Goal: Task Accomplishment & Management: Use online tool/utility

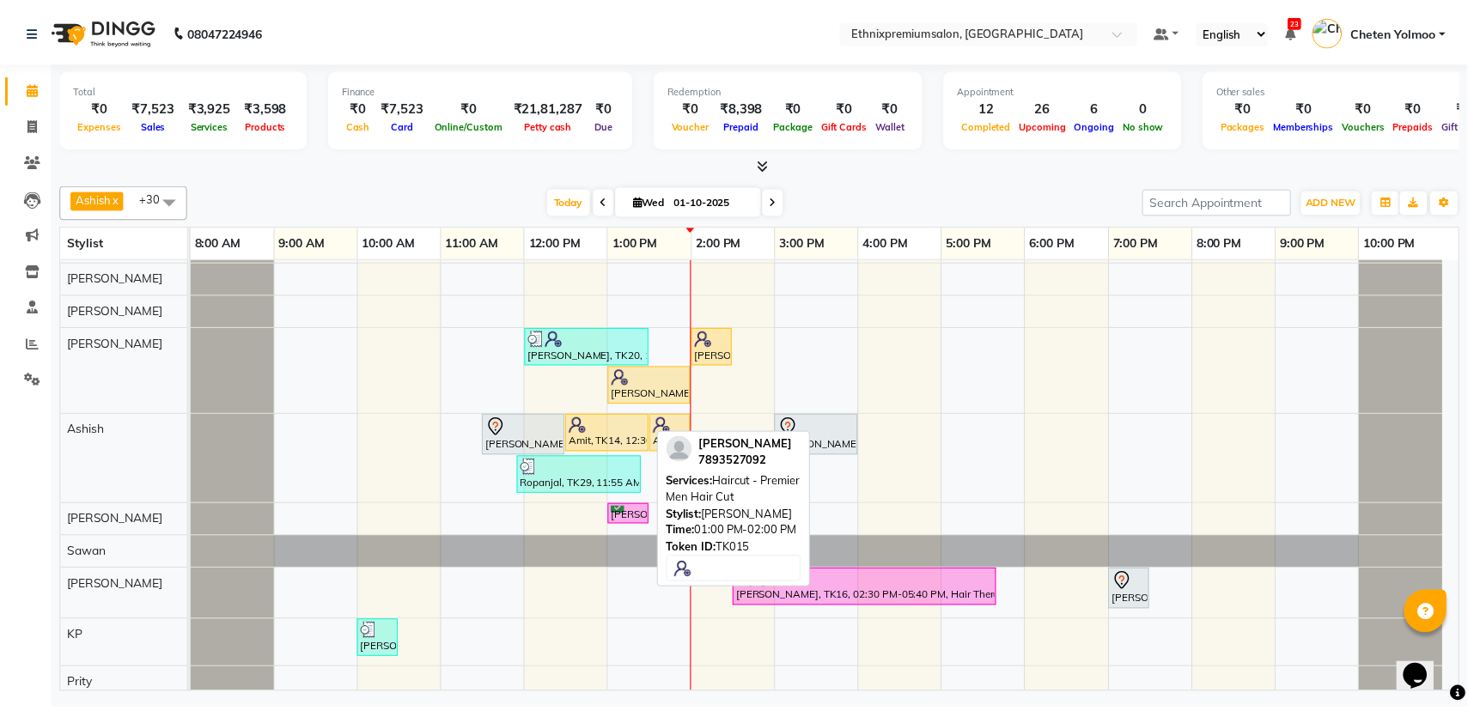
scroll to position [107, 0]
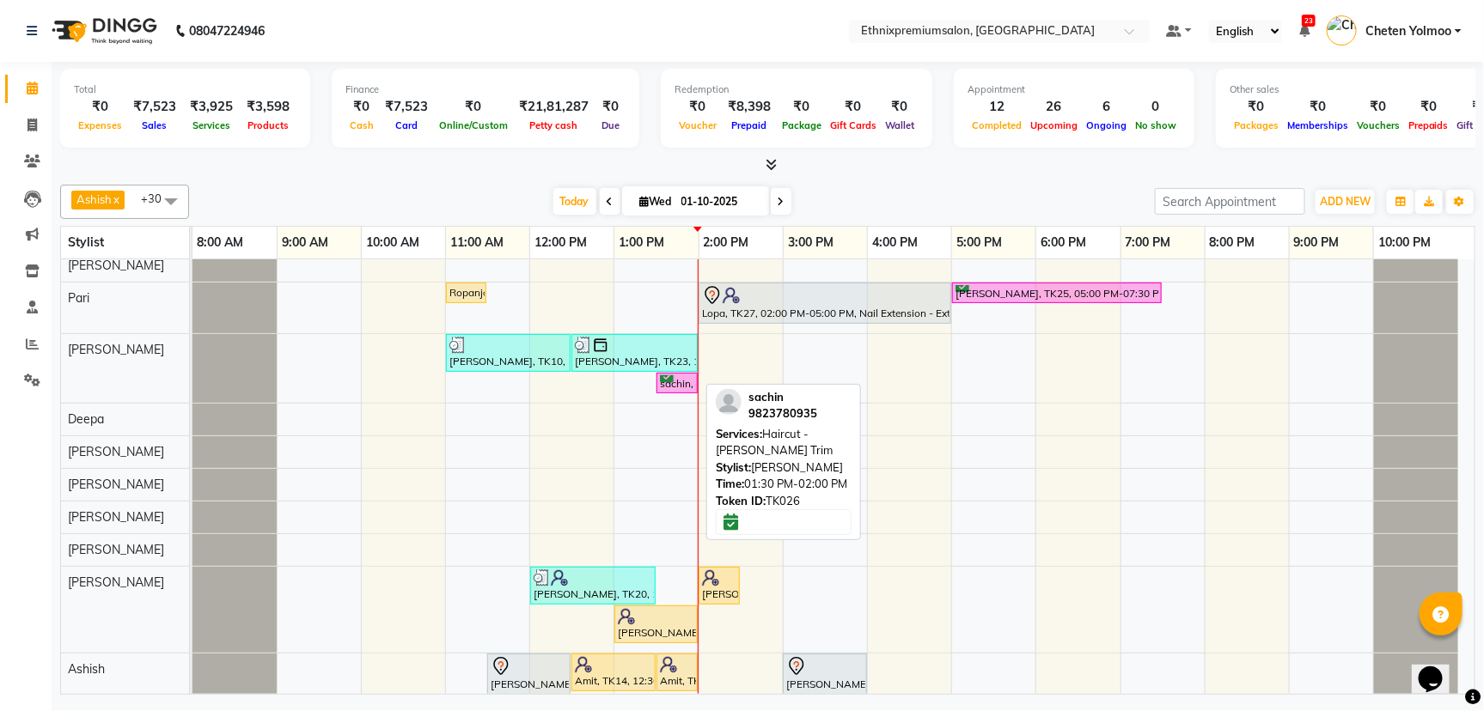
click at [690, 381] on div "sachin, TK26, 01:30 PM-02:00 PM, Haircut - [PERSON_NAME] Trim" at bounding box center [677, 383] width 38 height 16
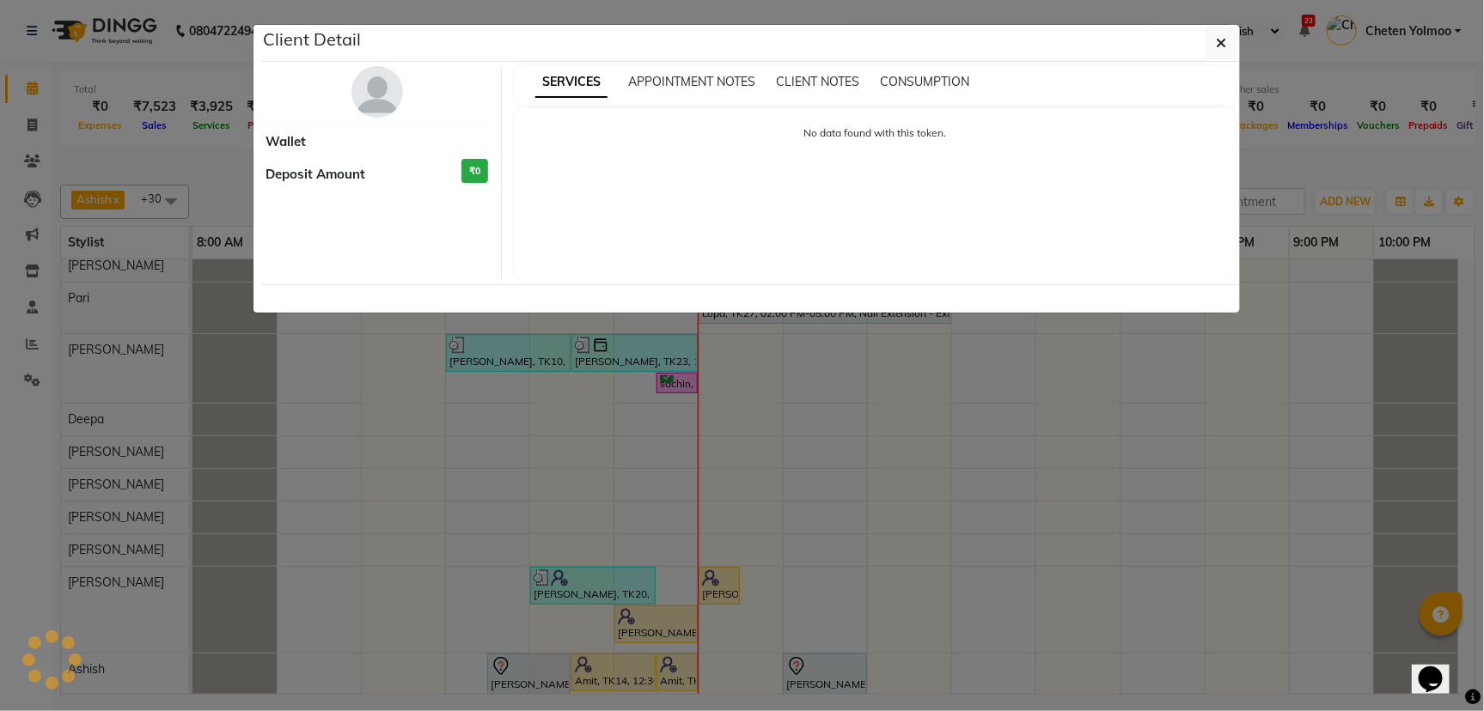
select select "1"
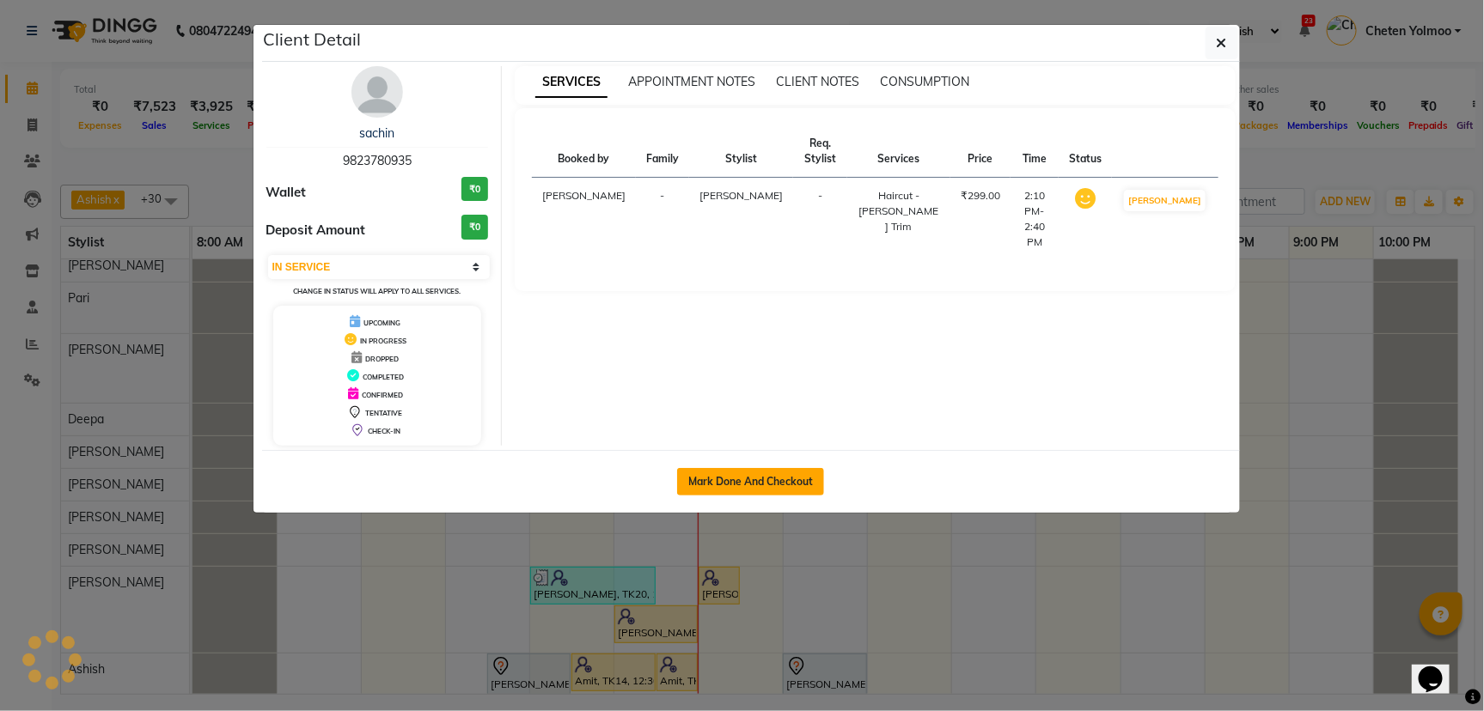
click at [733, 480] on button "Mark Done And Checkout" at bounding box center [750, 481] width 147 height 27
select select "service"
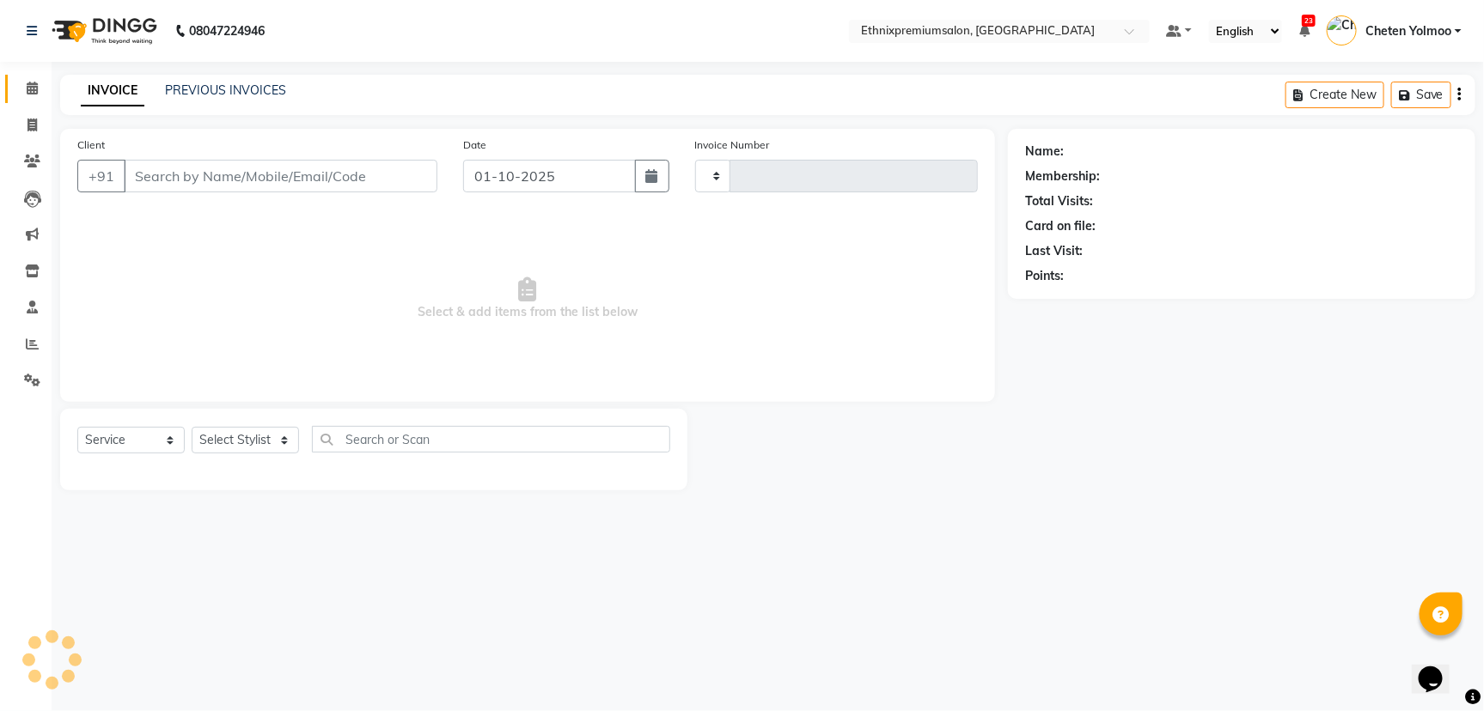
type input "11003"
select select "3625"
type input "9823780935"
select select "31070"
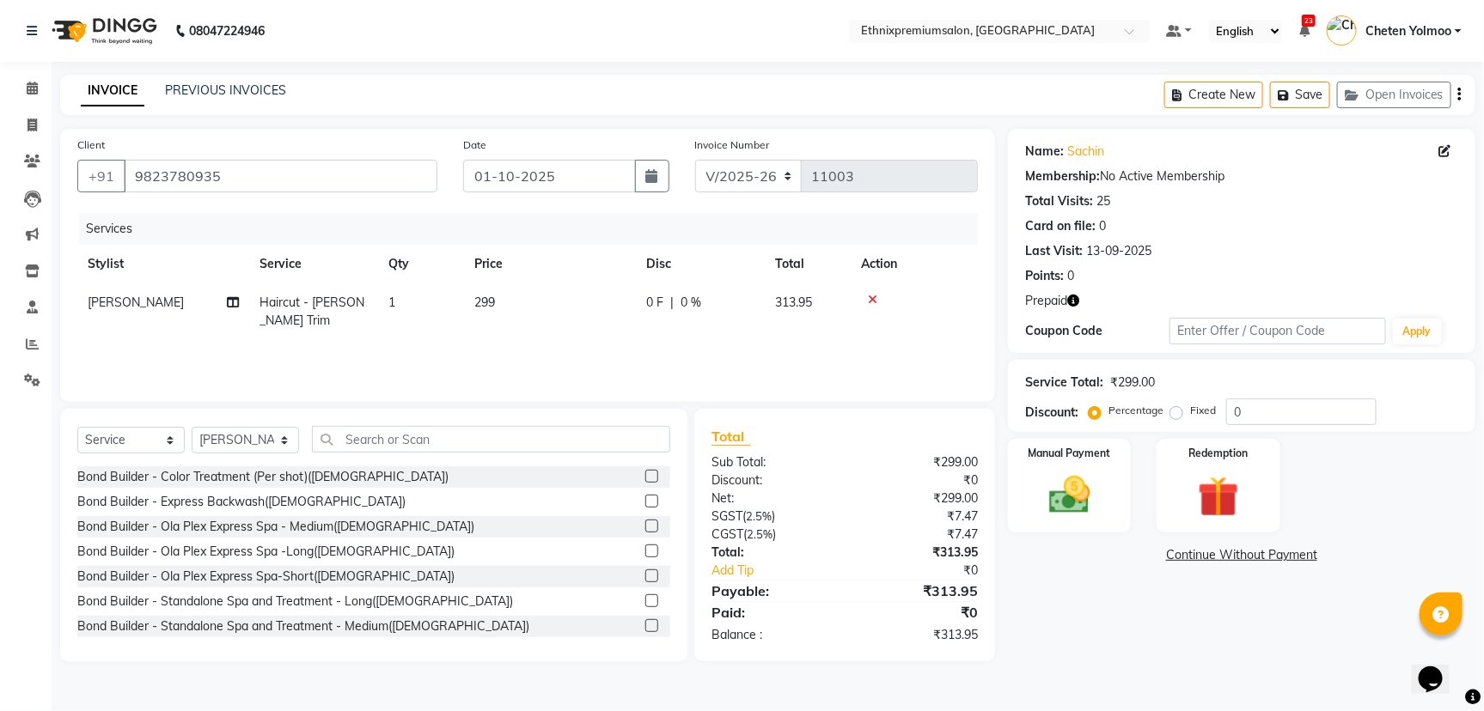
click at [1073, 304] on icon "button" at bounding box center [1073, 301] width 12 height 12
click at [1265, 496] on div "Redemption" at bounding box center [1219, 486] width 128 height 98
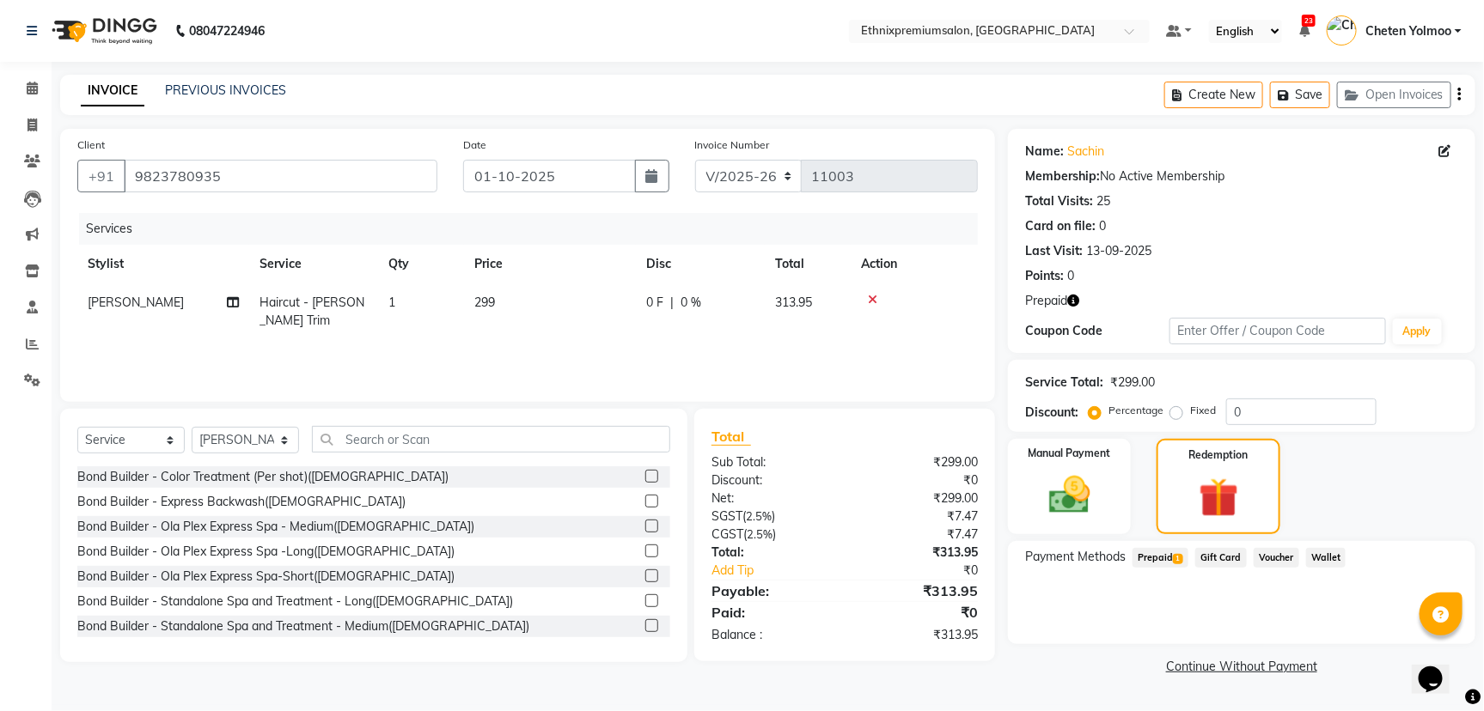
click at [1149, 560] on span "Prepaid 1" at bounding box center [1160, 558] width 56 height 20
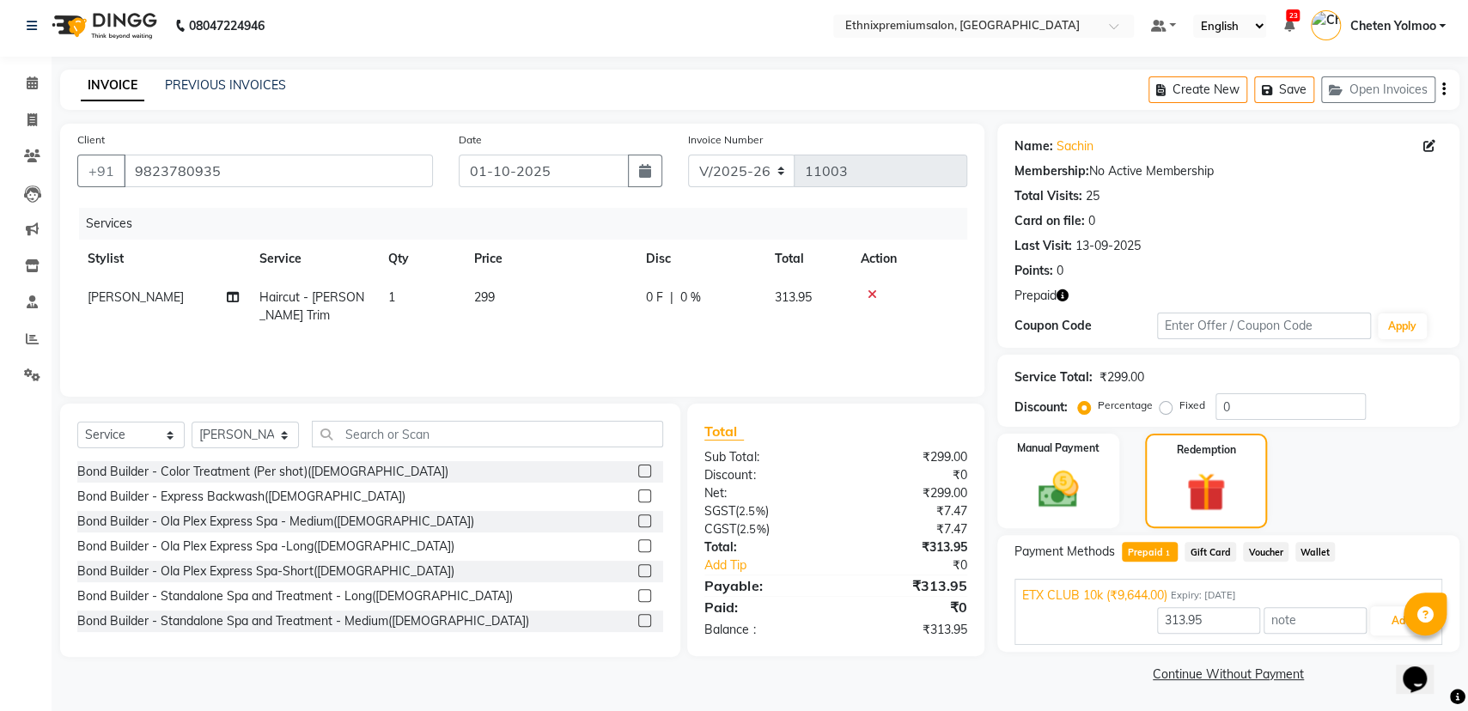
scroll to position [6, 0]
click at [1400, 621] on button "Add" at bounding box center [1401, 620] width 63 height 29
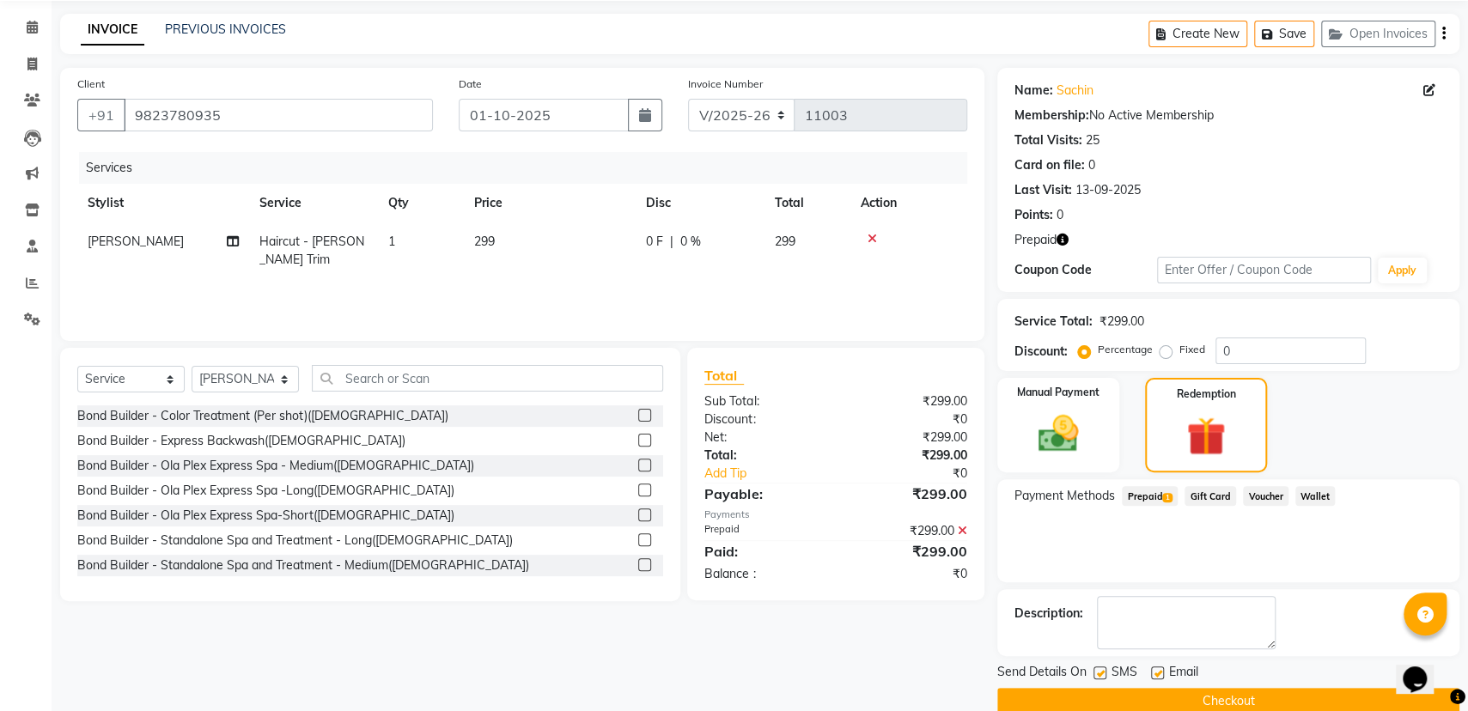
scroll to position [88, 0]
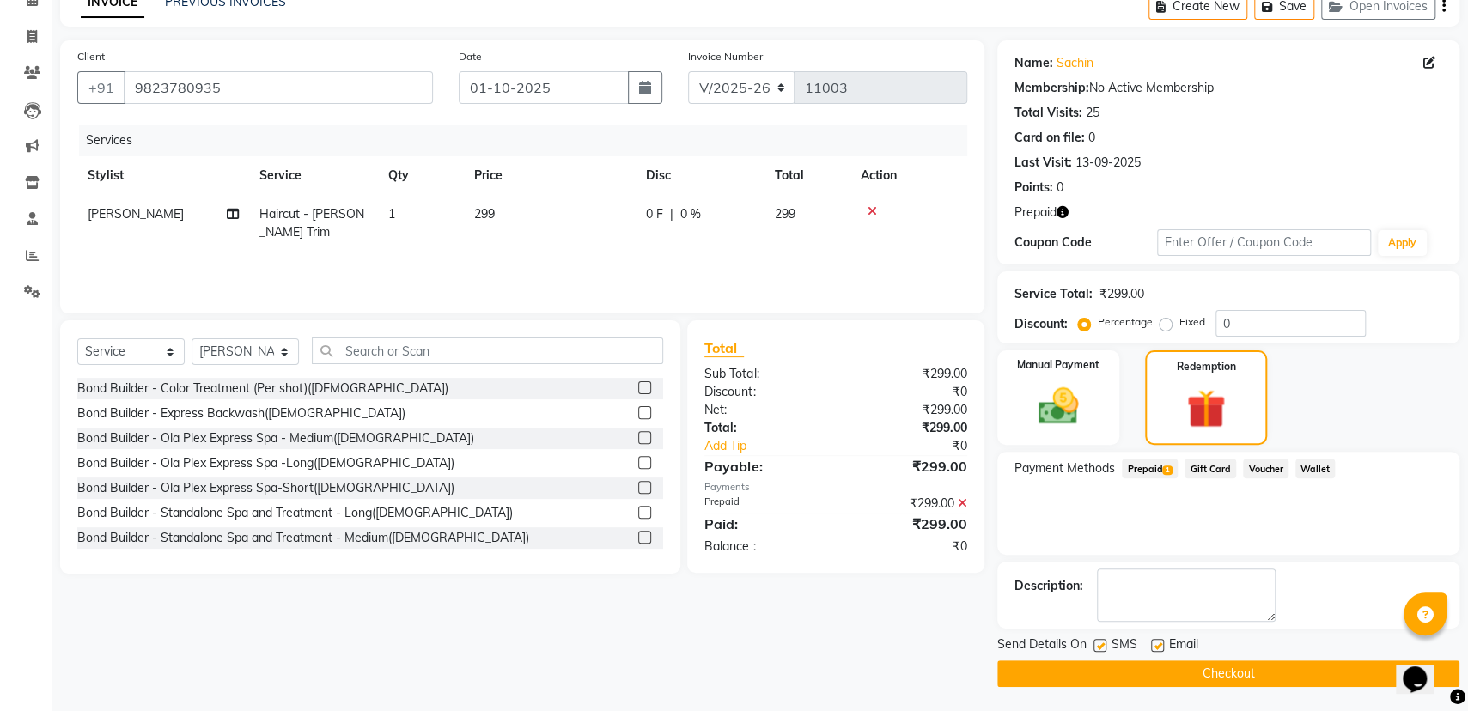
click at [1166, 667] on button "Checkout" at bounding box center [1228, 674] width 462 height 27
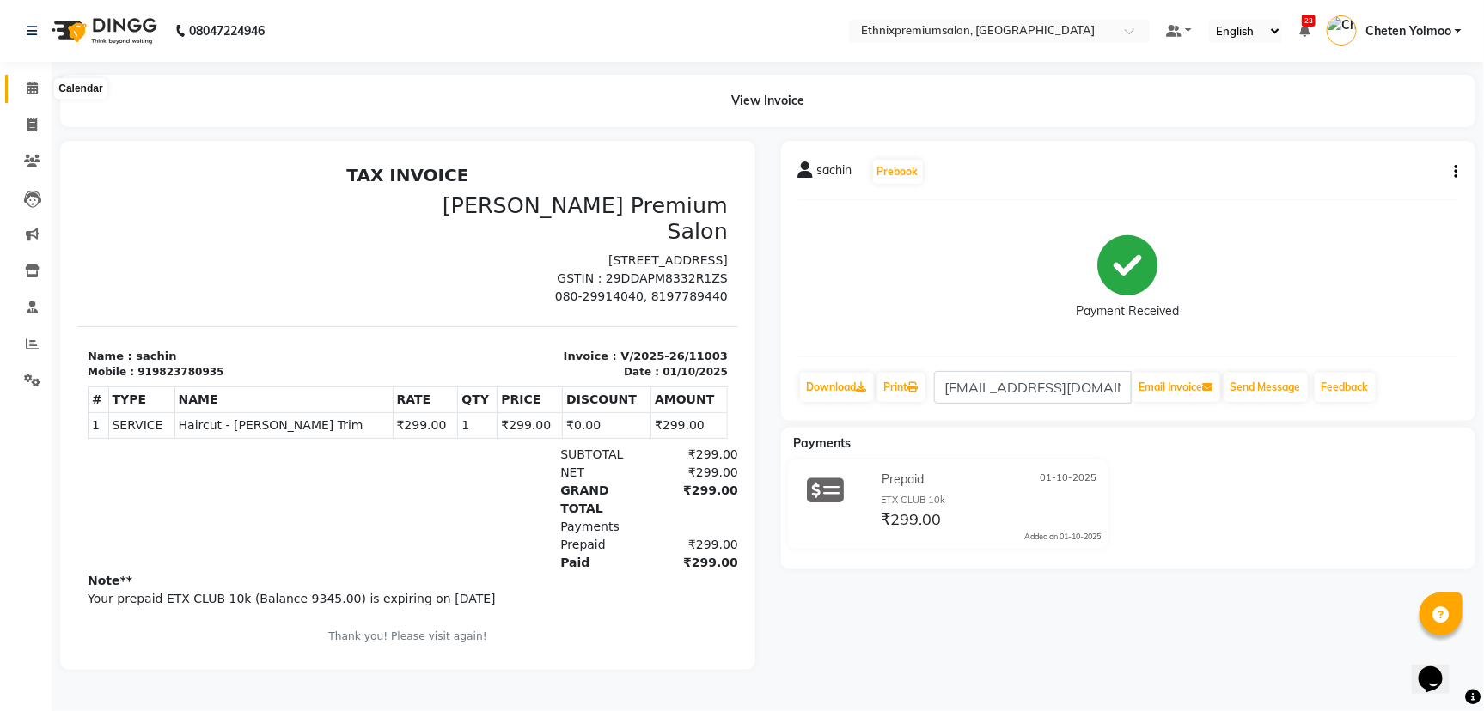
click at [37, 84] on icon at bounding box center [32, 88] width 11 height 13
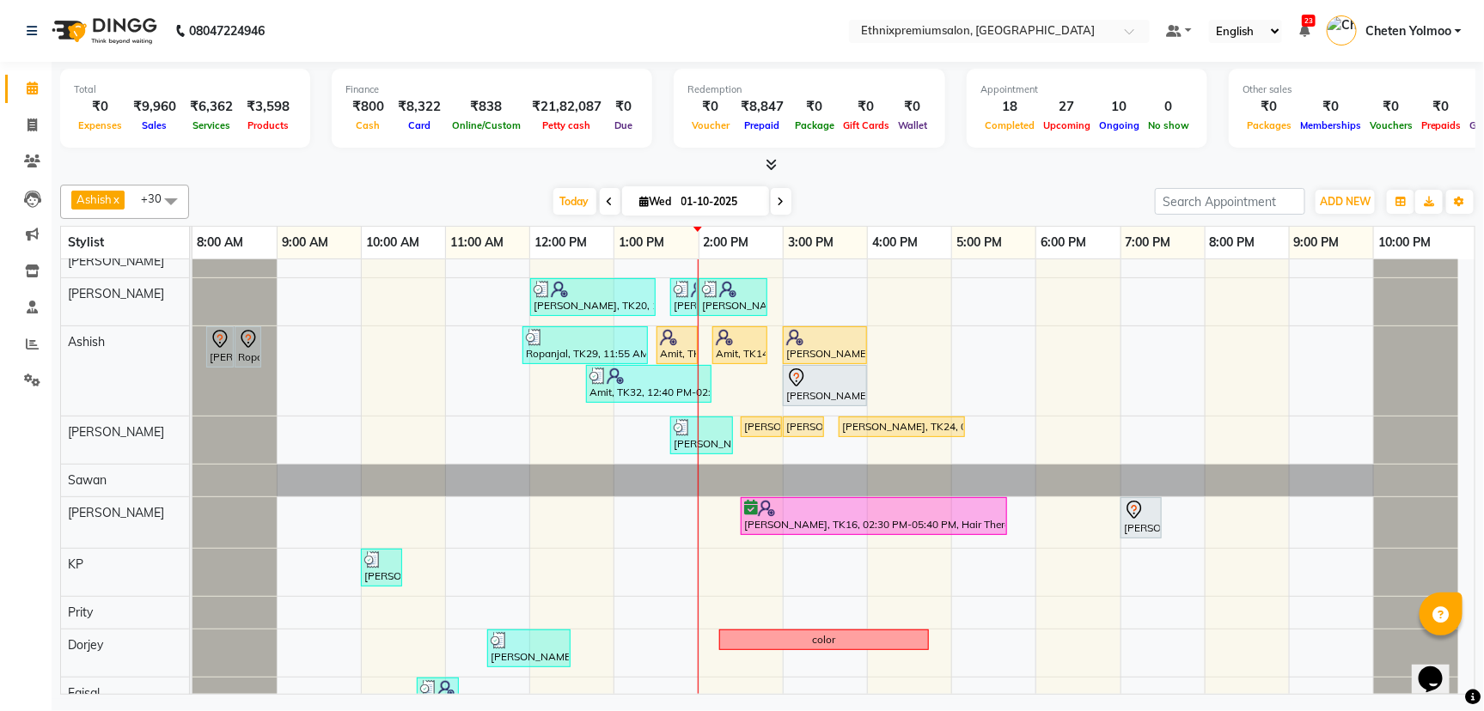
scroll to position [430, 0]
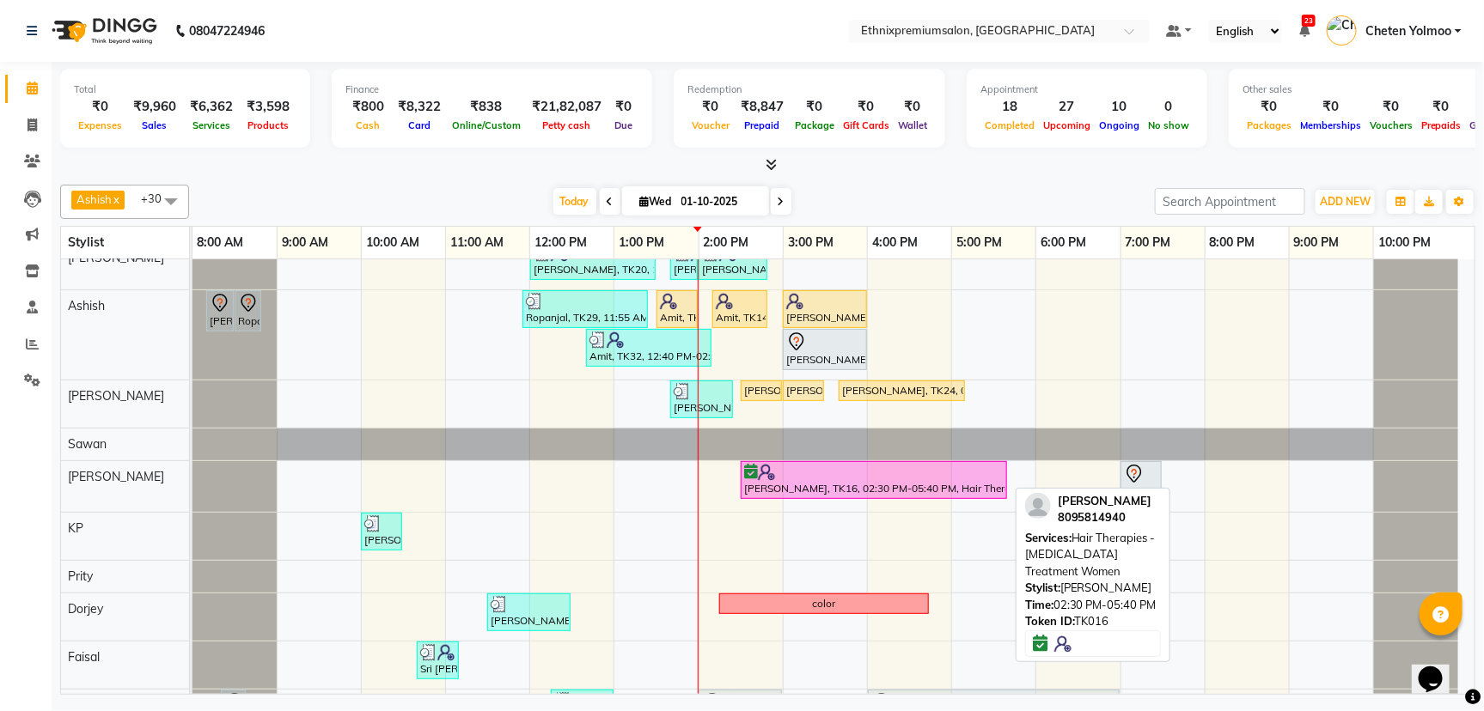
click at [782, 467] on div at bounding box center [873, 472] width 259 height 17
select select "6"
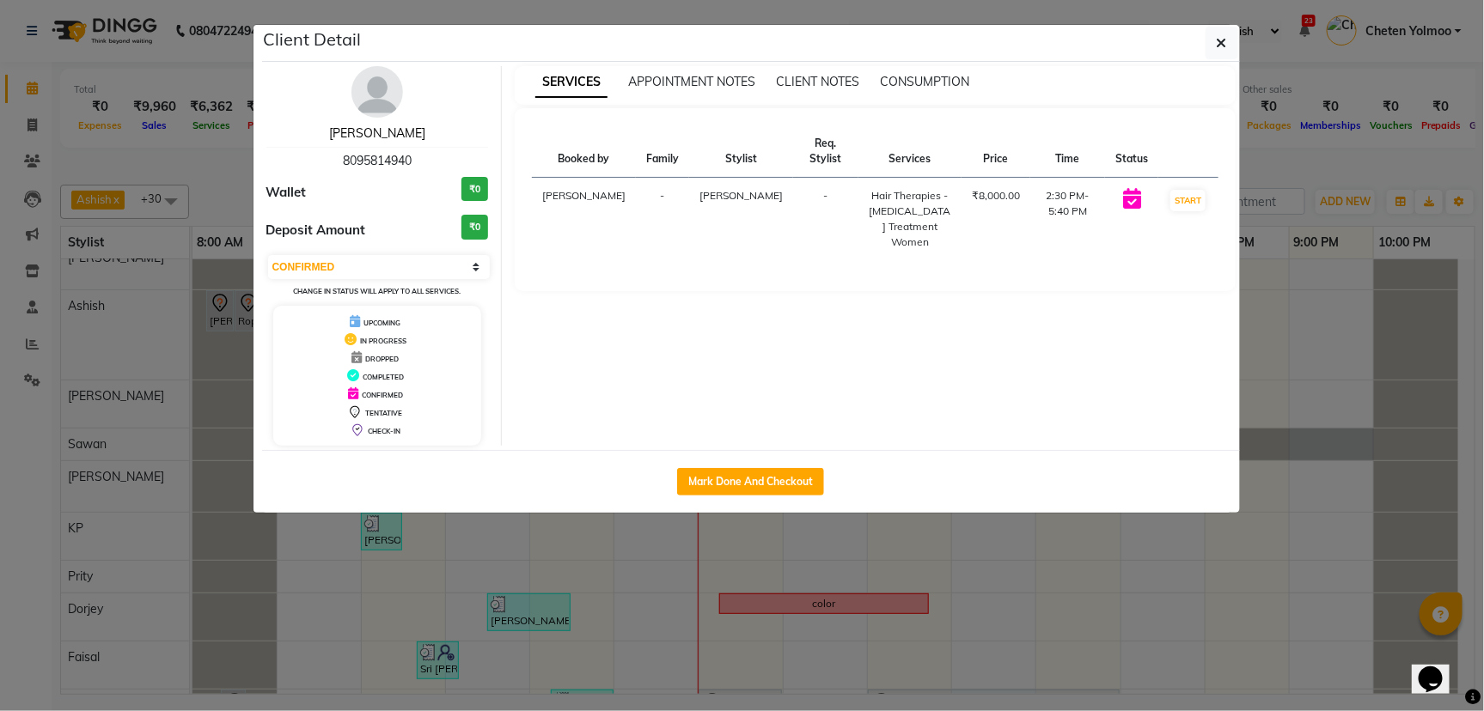
click at [406, 131] on link "[PERSON_NAME]" at bounding box center [377, 132] width 96 height 15
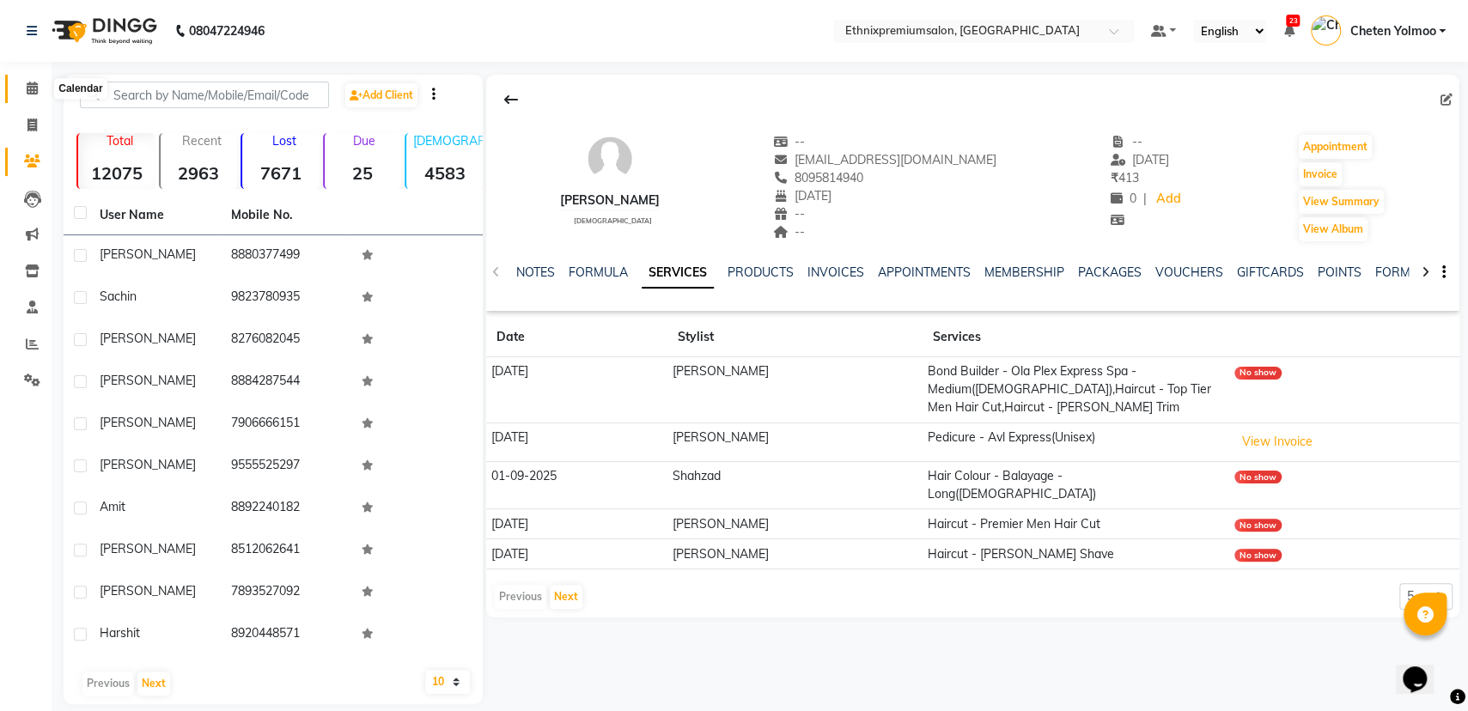
click at [29, 88] on icon at bounding box center [32, 88] width 11 height 13
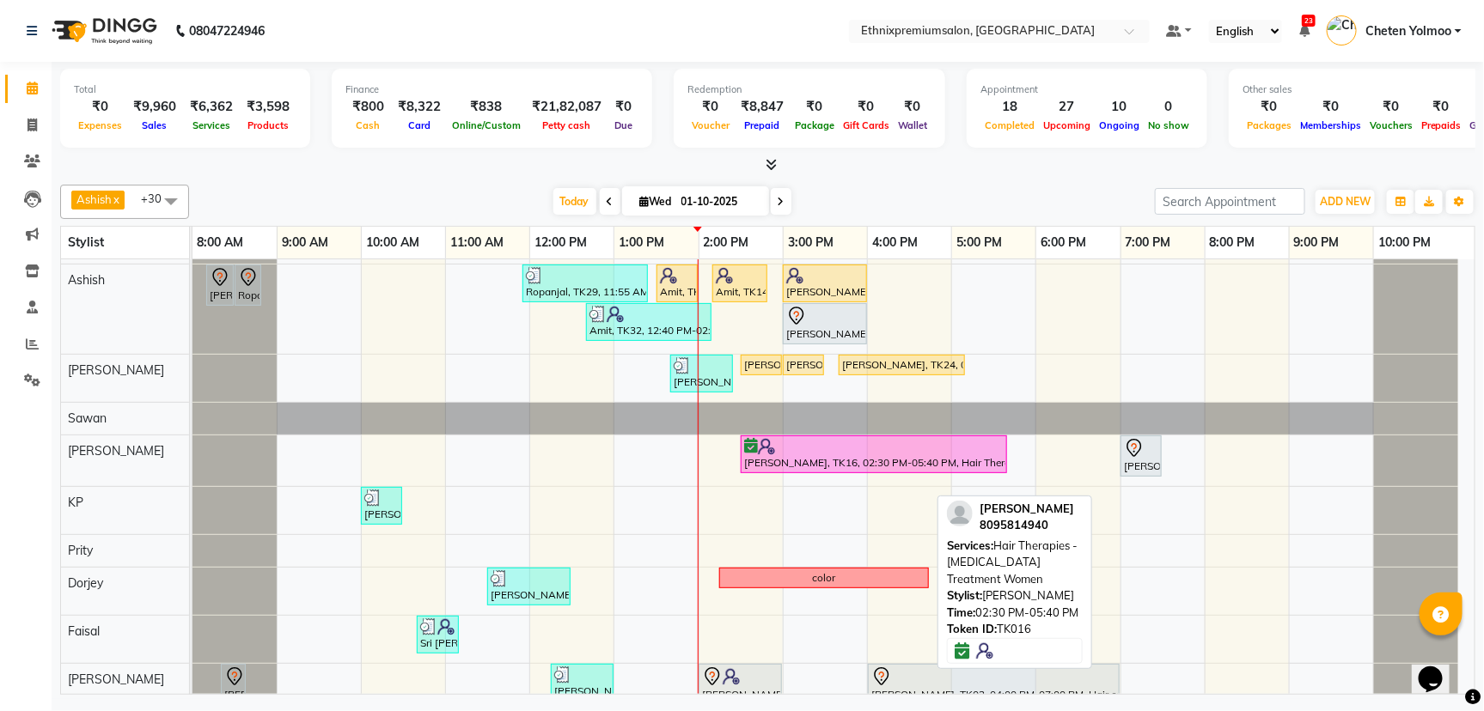
scroll to position [430, 0]
